Goal: Navigation & Orientation: Find specific page/section

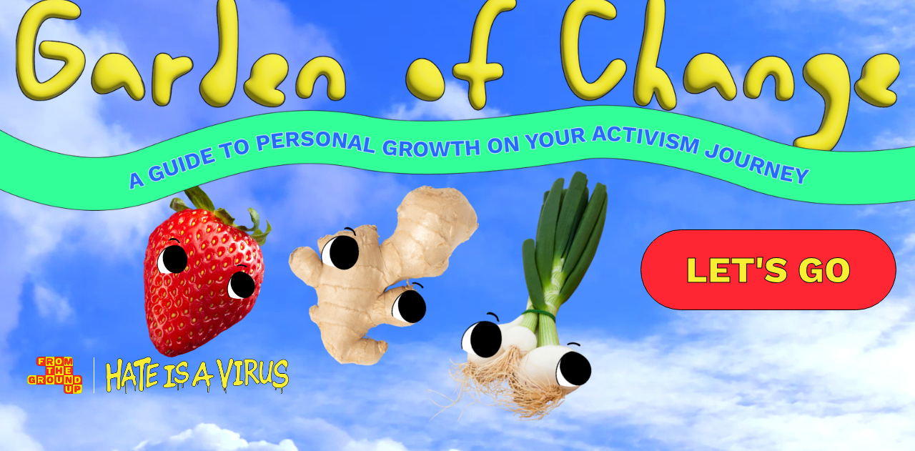
scroll to position [44, 0]
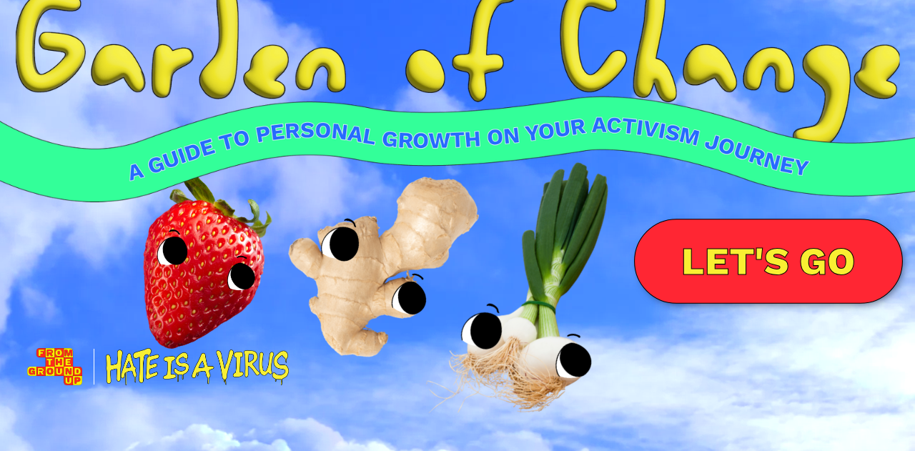
click at [777, 262] on link "LET'S GO" at bounding box center [768, 261] width 269 height 85
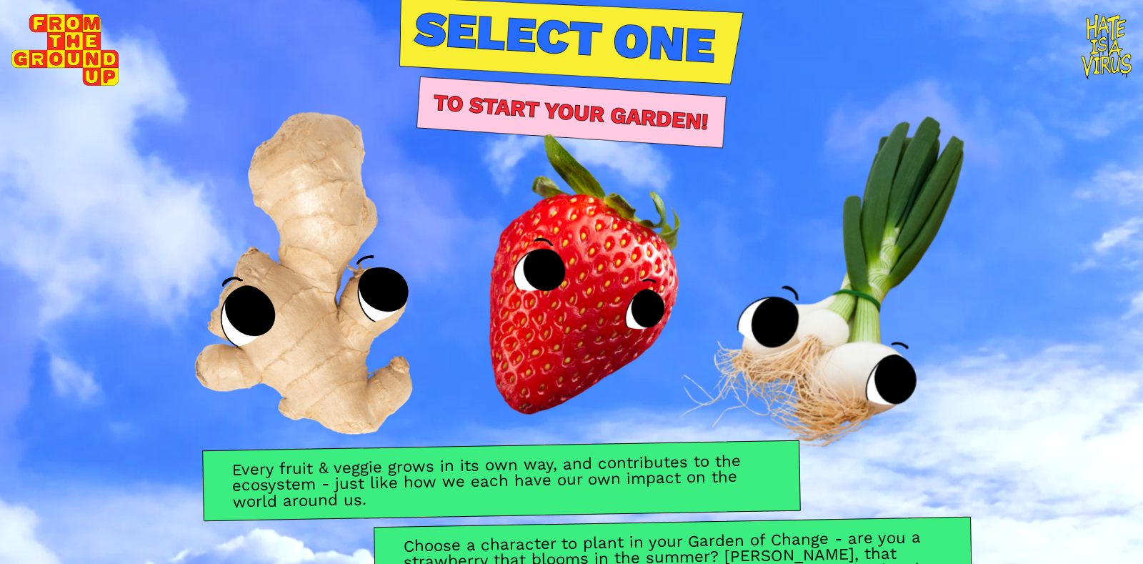
scroll to position [46, 0]
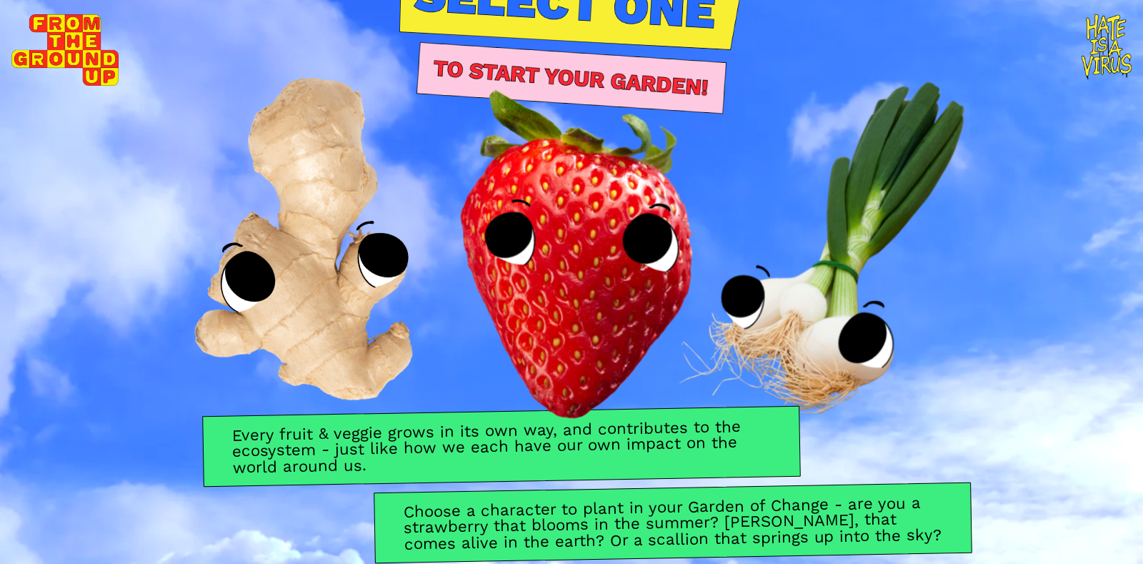
click at [627, 73] on img at bounding box center [572, 231] width 461 height 460
